Goal: Navigation & Orientation: Find specific page/section

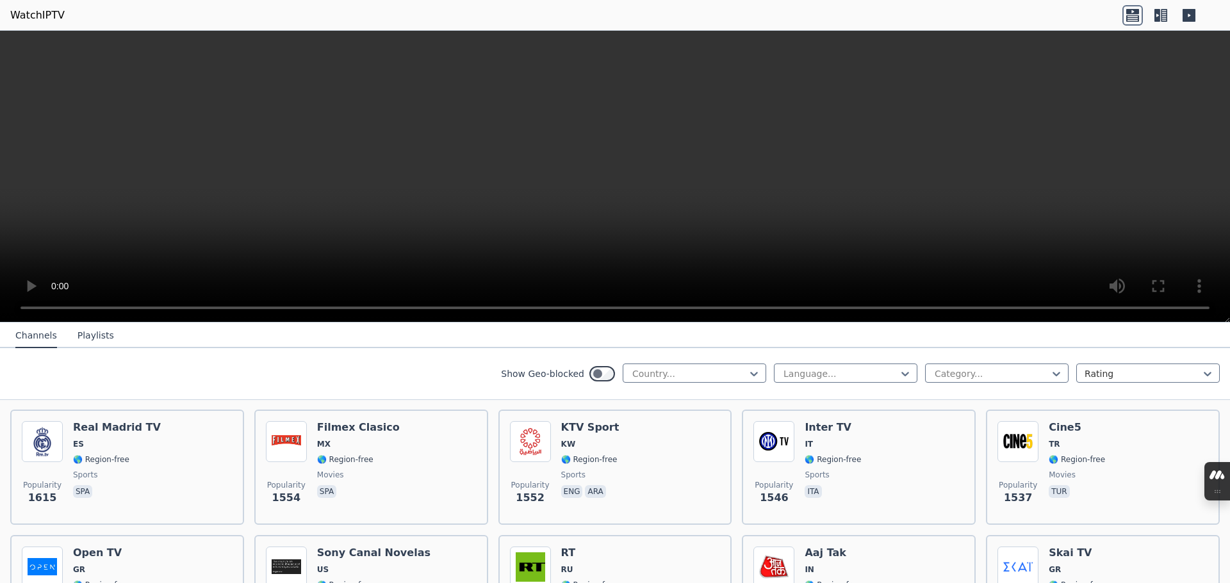
scroll to position [1153, 0]
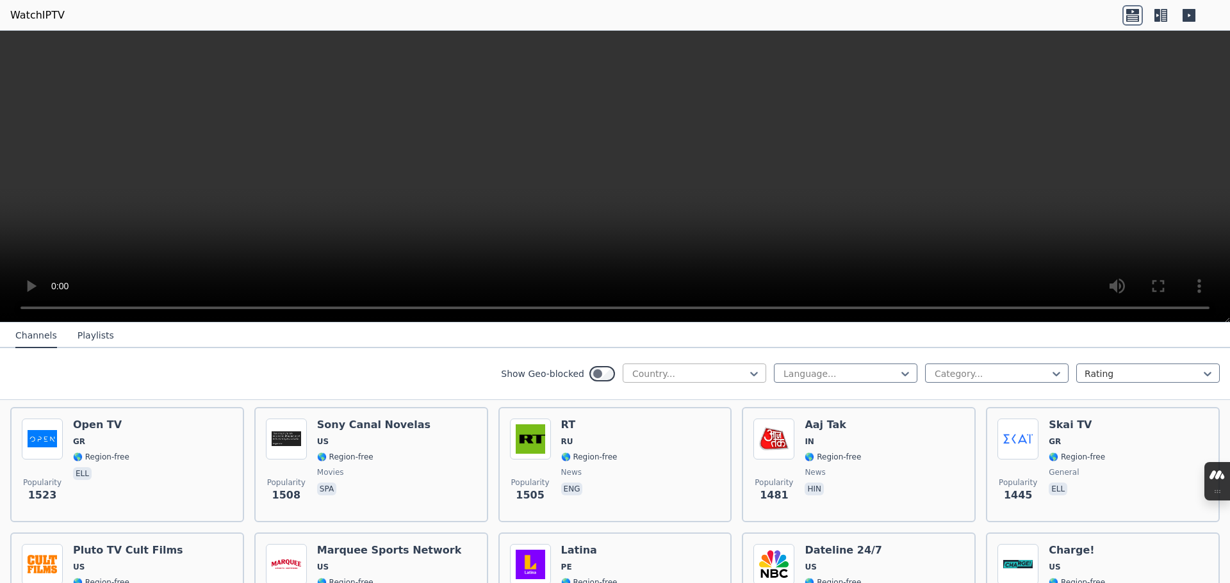
click at [723, 379] on div at bounding box center [689, 374] width 117 height 13
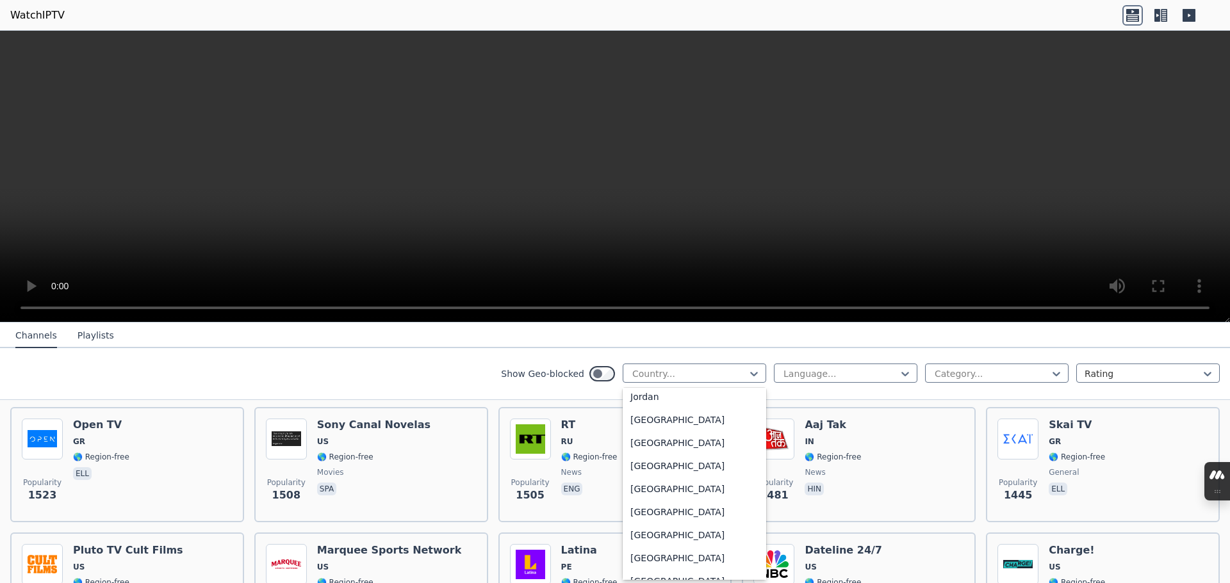
scroll to position [2690, 0]
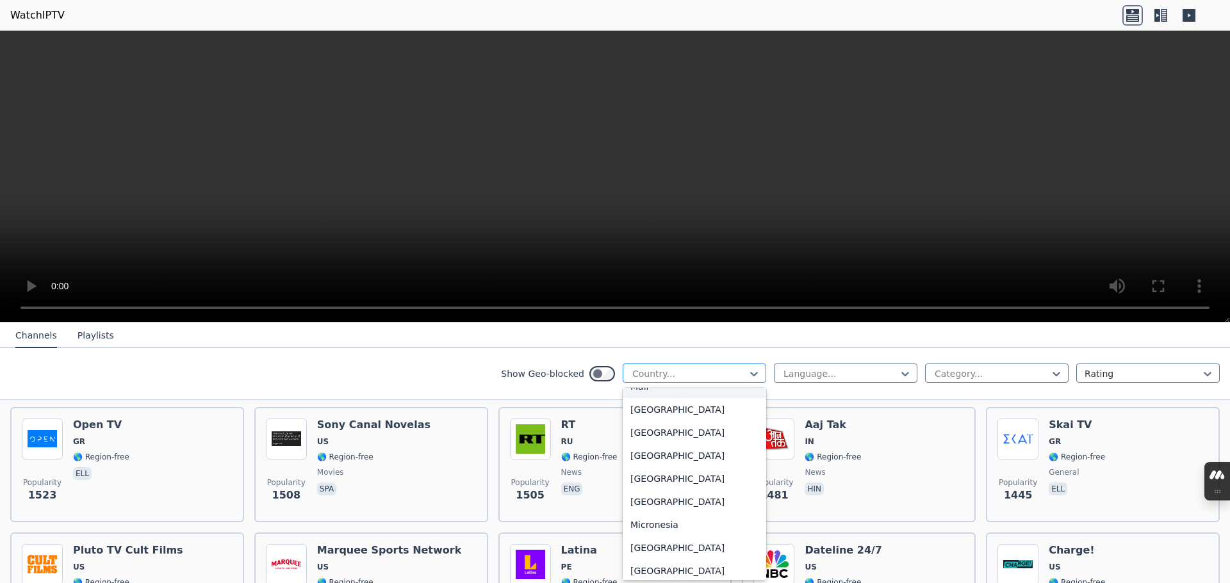
click at [703, 366] on div "Country..." at bounding box center [694, 373] width 143 height 19
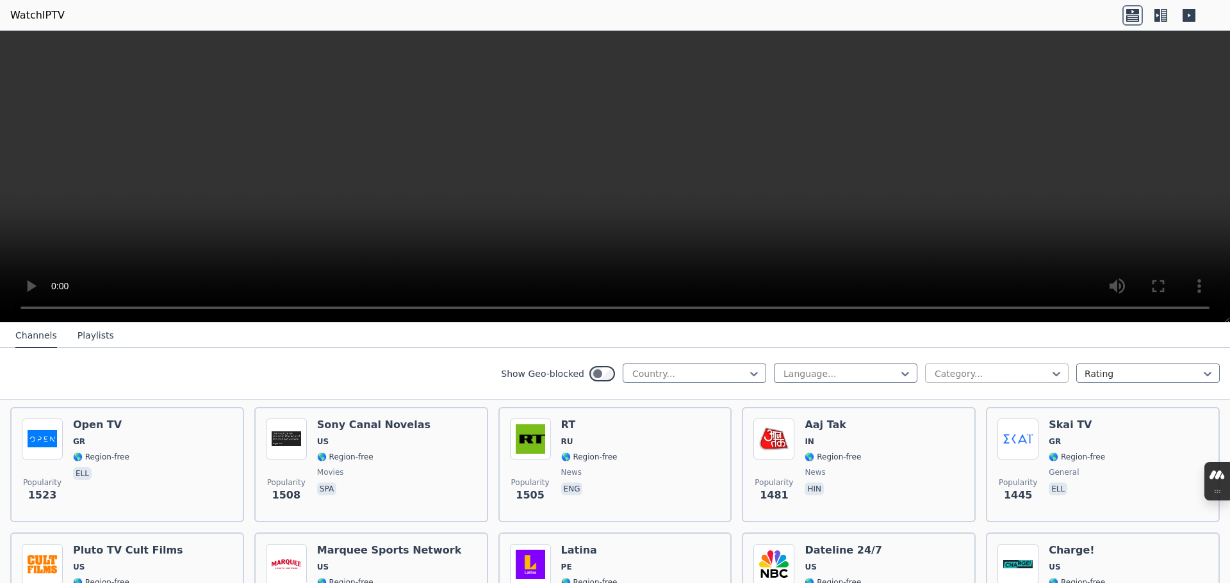
click at [959, 372] on div at bounding box center [991, 374] width 117 height 13
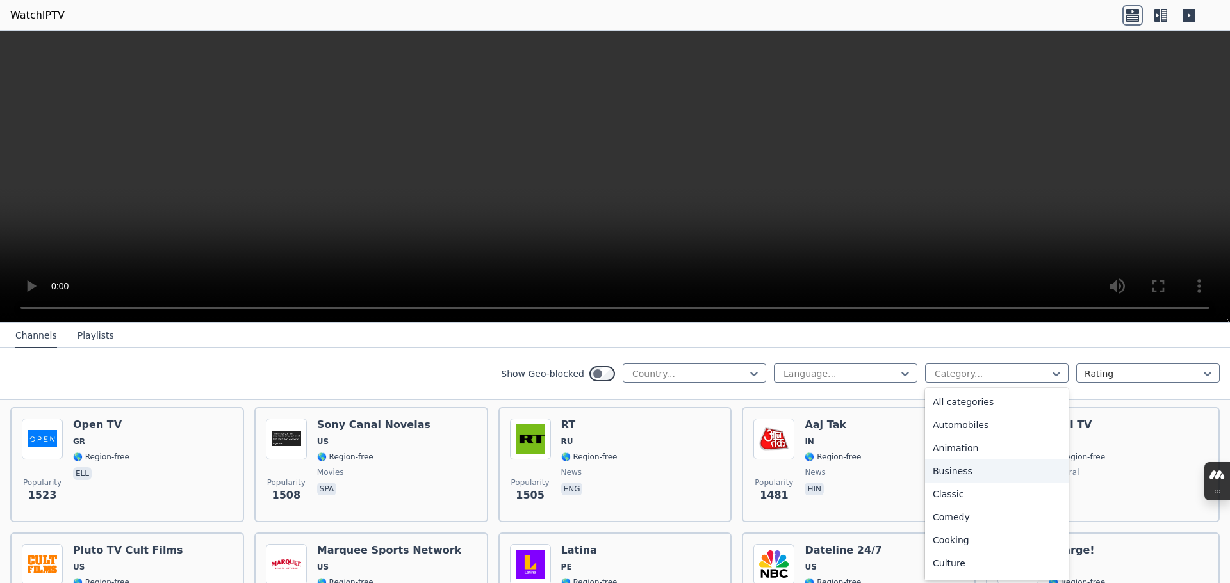
scroll to position [436, 0]
click at [947, 521] on div "Sports" at bounding box center [996, 520] width 143 height 23
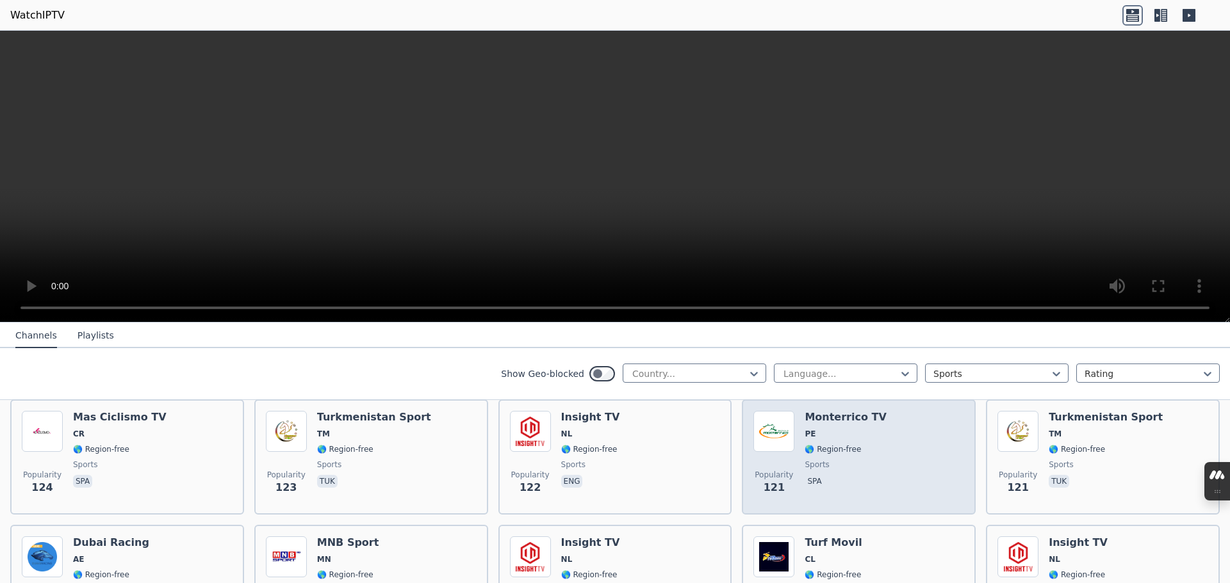
scroll to position [2370, 0]
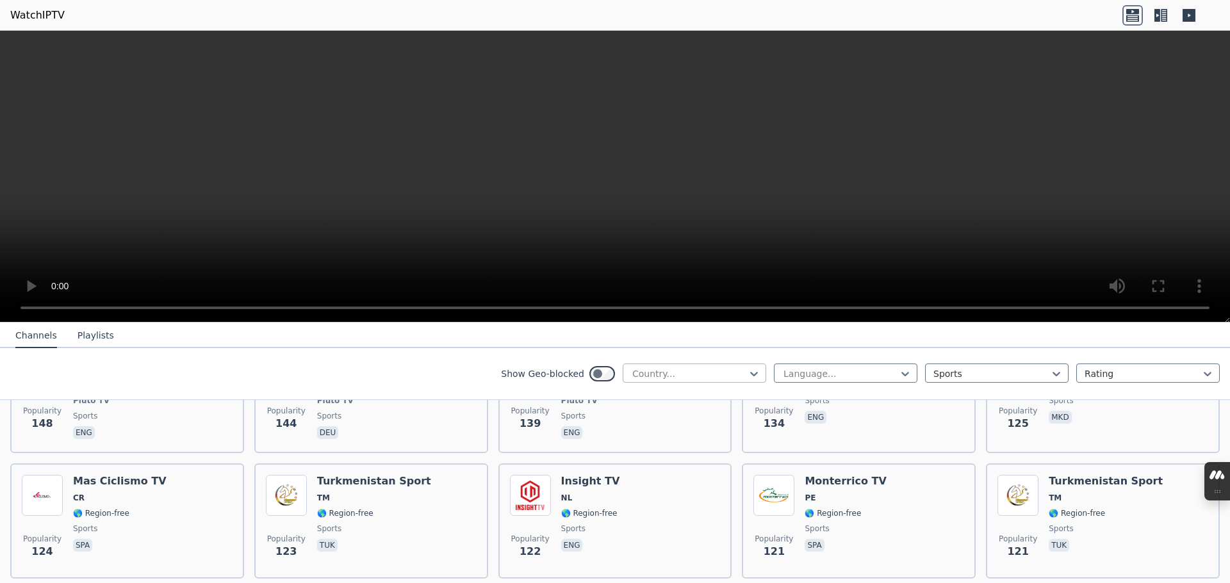
click at [703, 377] on div at bounding box center [689, 374] width 117 height 13
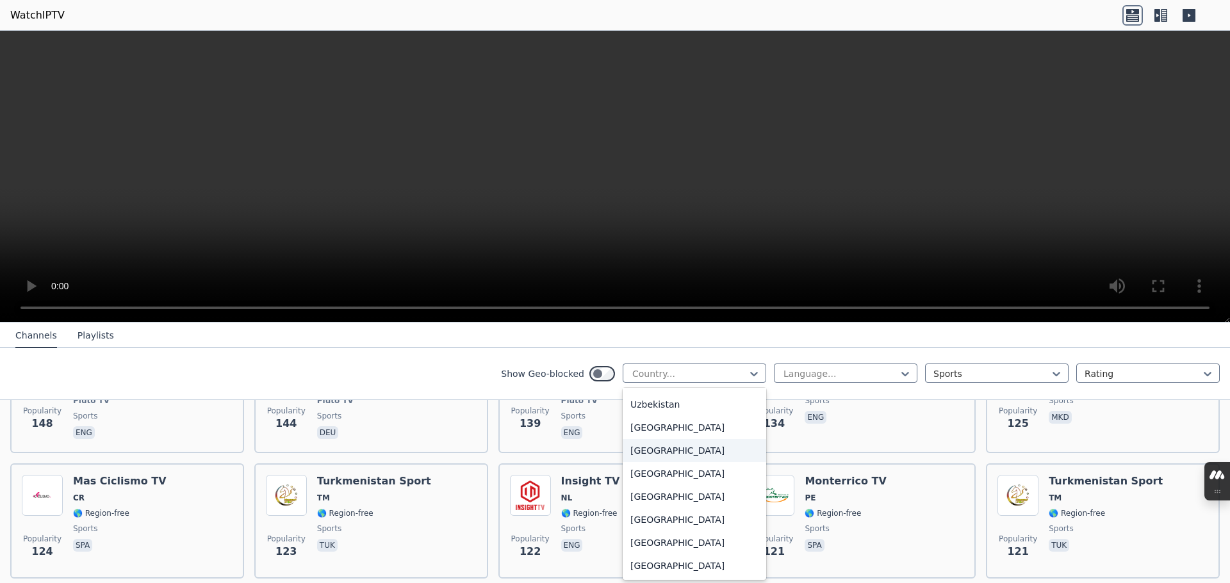
scroll to position [4512, 0]
click at [651, 414] on div "[GEOGRAPHIC_DATA]" at bounding box center [694, 422] width 143 height 23
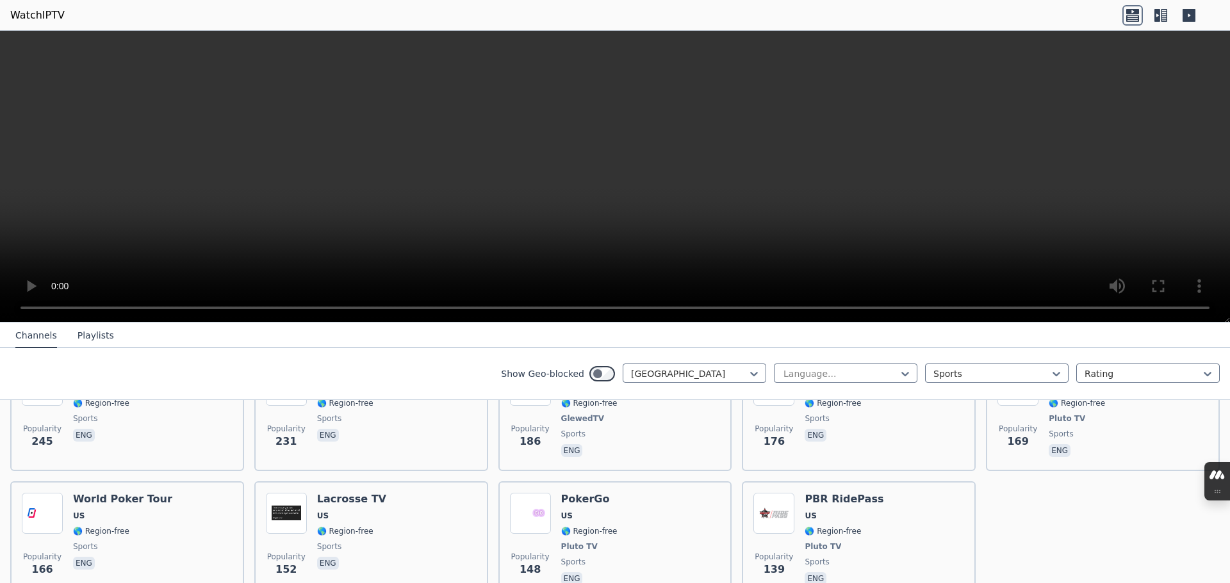
scroll to position [635, 0]
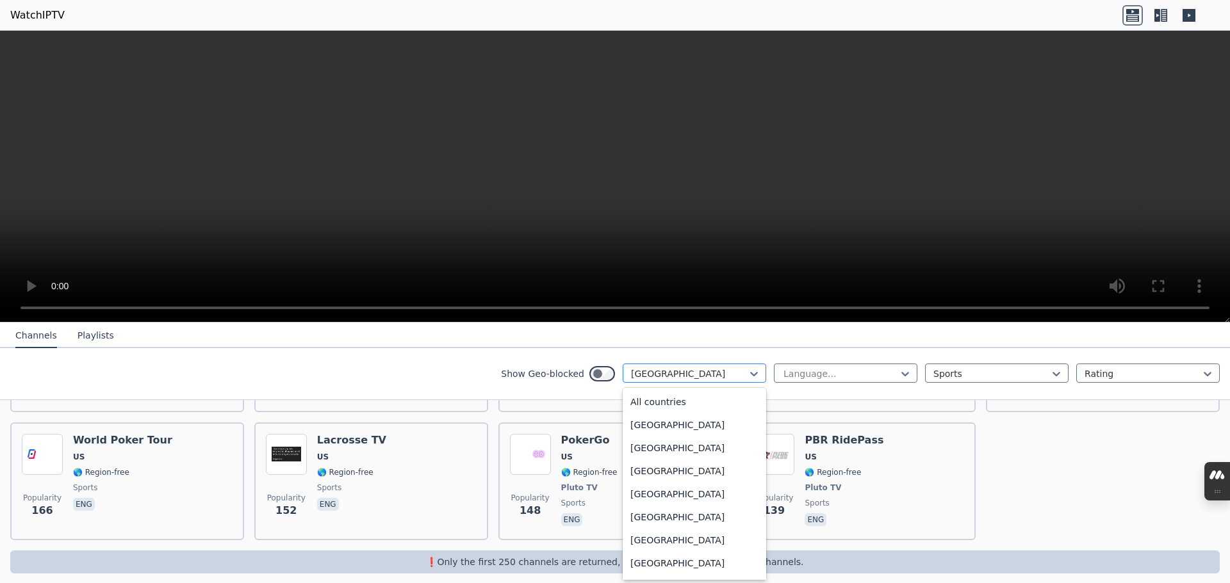
click at [705, 377] on div at bounding box center [689, 374] width 117 height 13
click at [662, 536] on div "[GEOGRAPHIC_DATA]" at bounding box center [694, 537] width 143 height 23
